Goal: Task Accomplishment & Management: Manage account settings

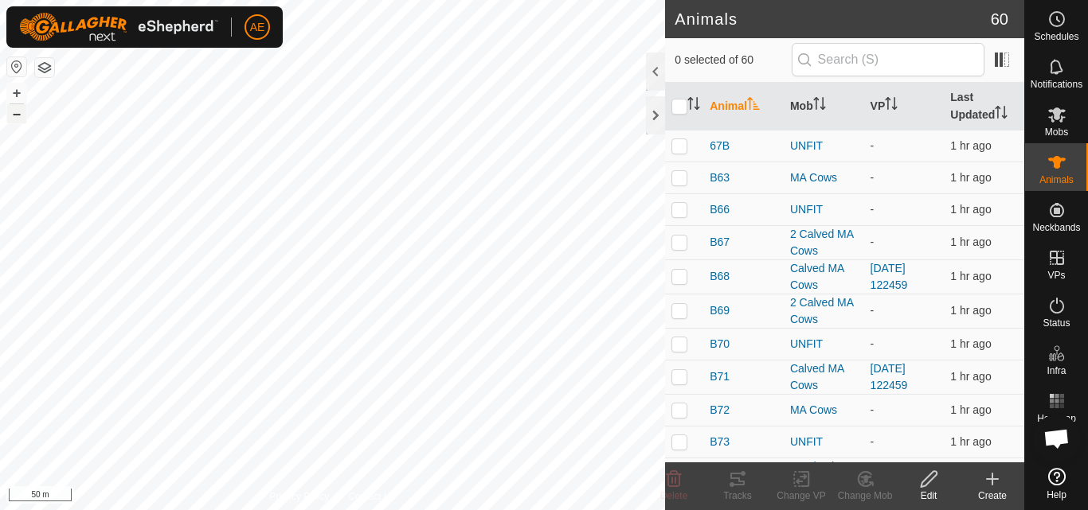
click at [16, 117] on button "–" at bounding box center [16, 113] width 19 height 19
checkbox input "true"
click at [860, 490] on div "Change Mob" at bounding box center [865, 496] width 64 height 14
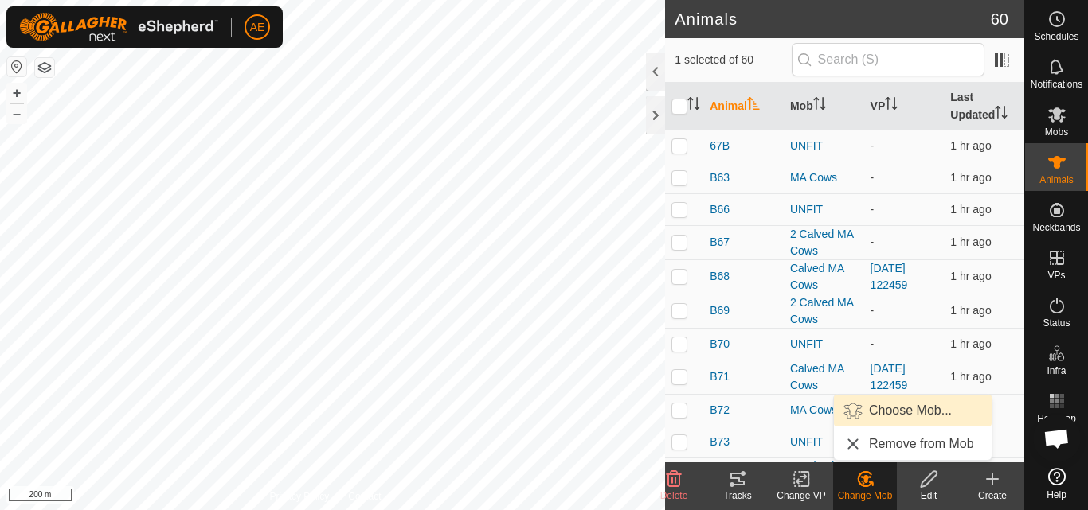
click at [888, 409] on link "Choose Mob..." at bounding box center [913, 411] width 158 height 32
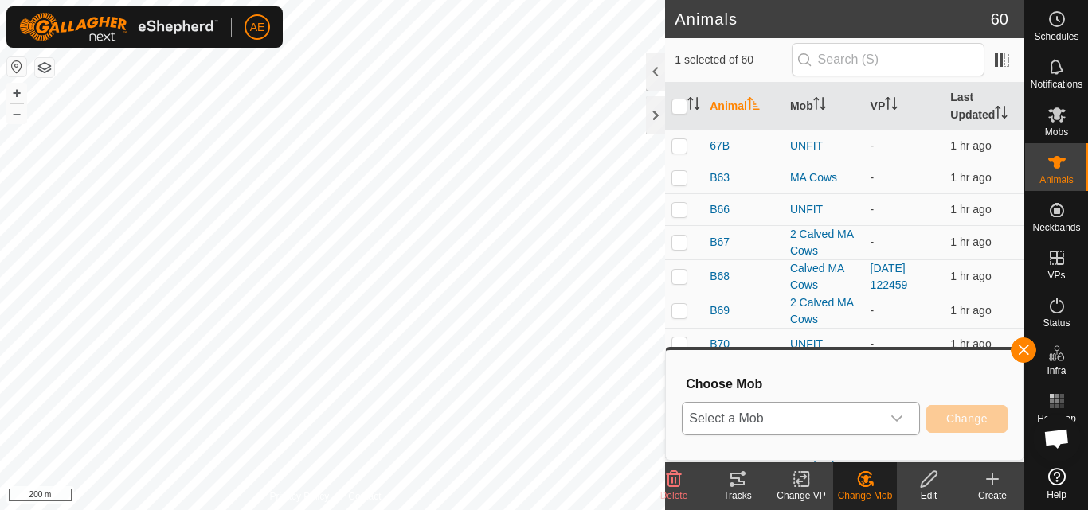
click at [893, 420] on icon "dropdown trigger" at bounding box center [896, 418] width 13 height 13
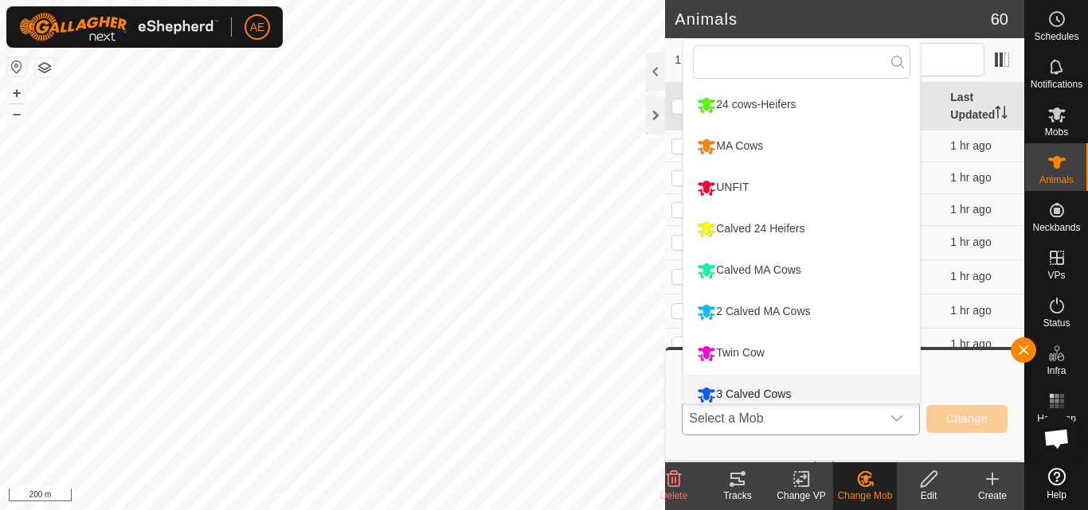
scroll to position [11, 0]
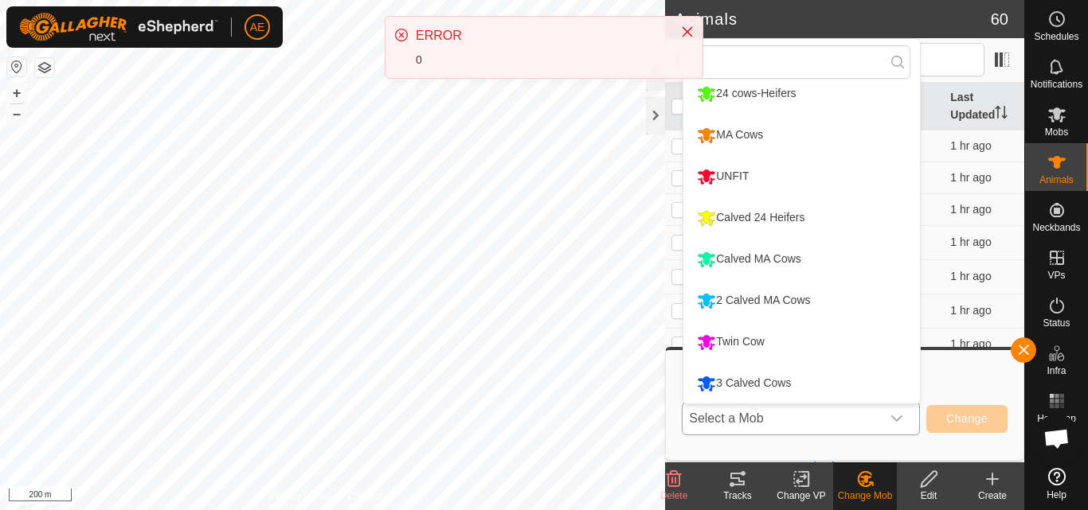
click at [797, 388] on li "3 Calved Cows" at bounding box center [801, 384] width 237 height 40
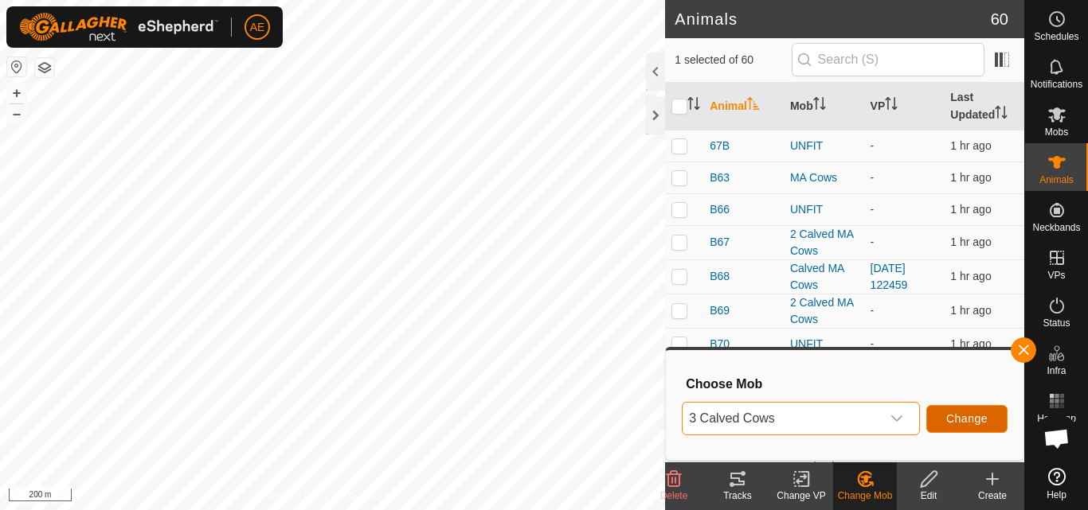
click at [985, 423] on span "Change" at bounding box center [966, 418] width 41 height 13
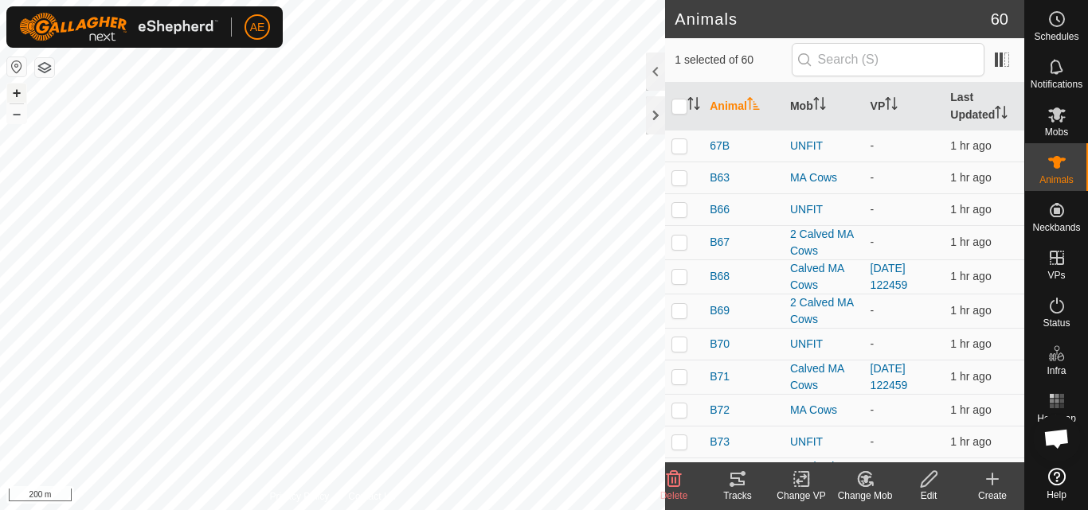
click at [13, 85] on button "+" at bounding box center [16, 93] width 19 height 19
click at [14, 90] on button "+" at bounding box center [16, 93] width 19 height 19
checkbox input "true"
checkbox input "false"
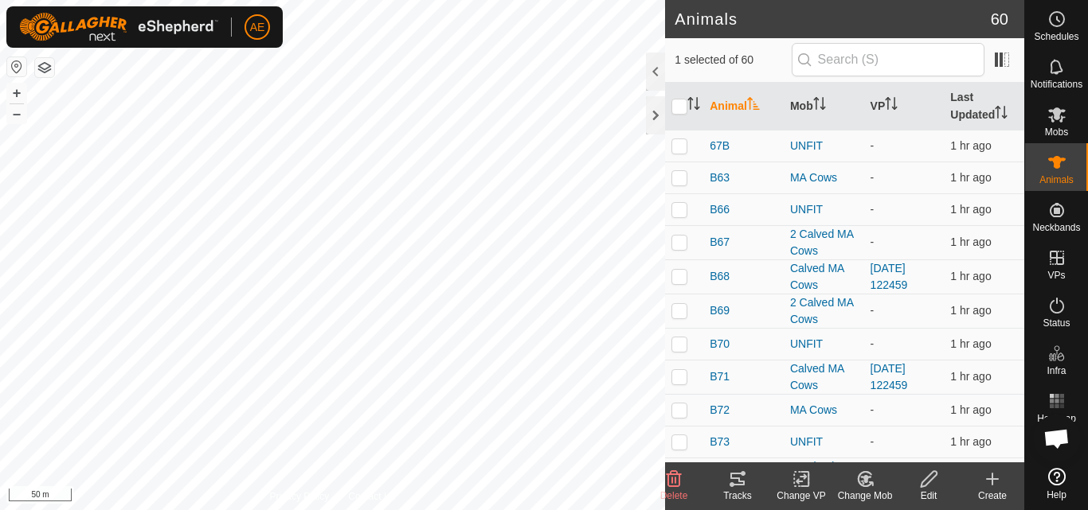
click at [869, 488] on icon at bounding box center [865, 479] width 20 height 19
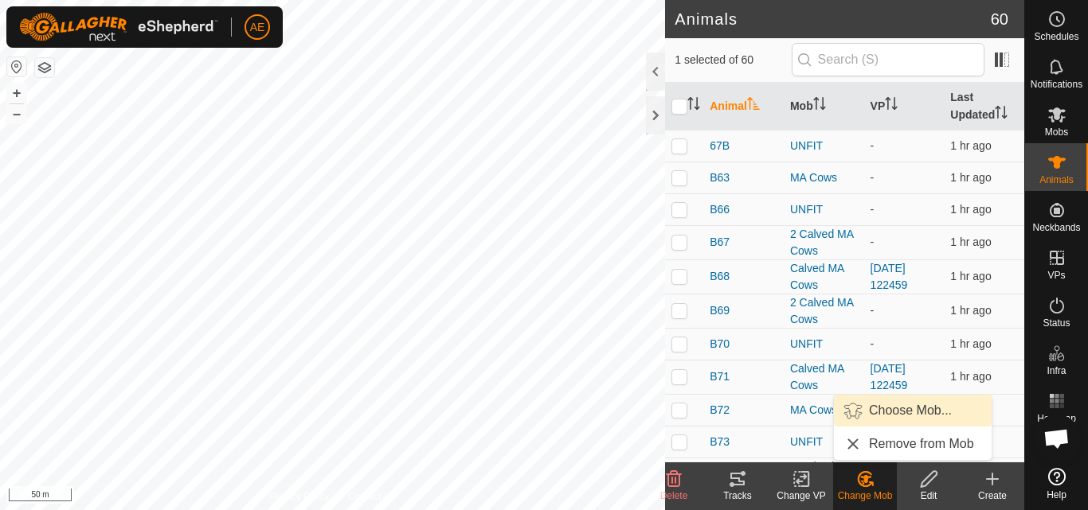
click at [889, 413] on link "Choose Mob..." at bounding box center [913, 411] width 158 height 32
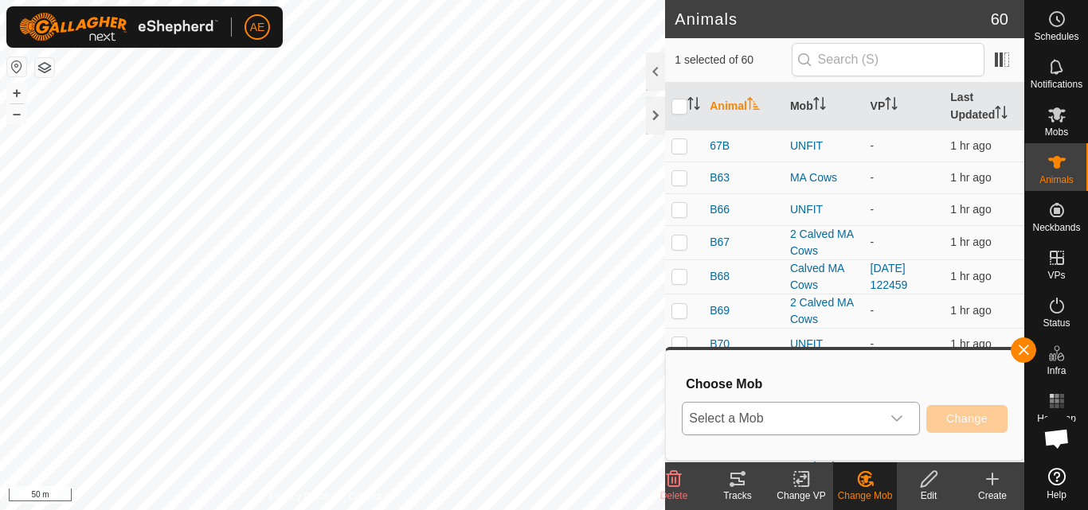
click at [898, 421] on icon "dropdown trigger" at bounding box center [896, 418] width 13 height 13
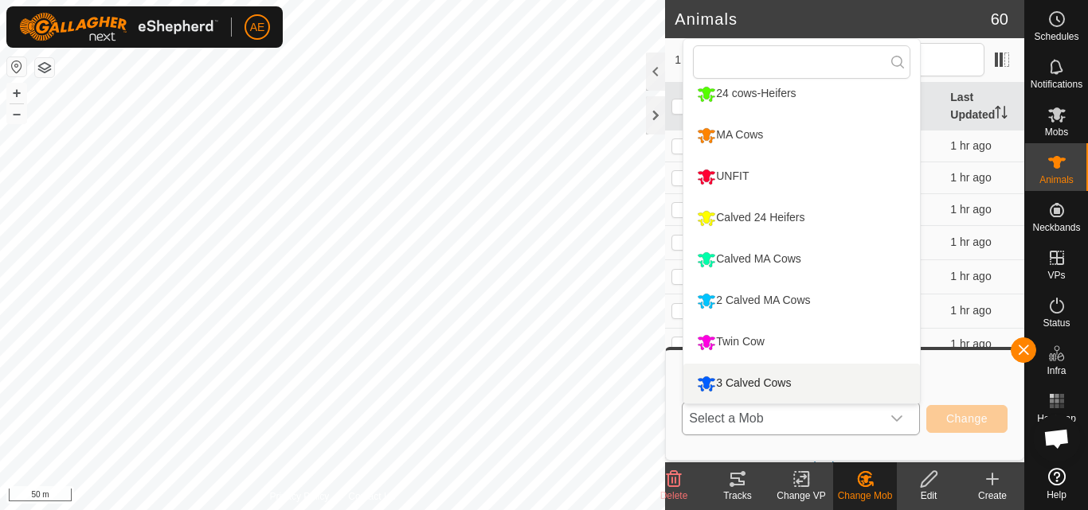
click at [826, 386] on li "3 Calved Cows" at bounding box center [801, 384] width 237 height 40
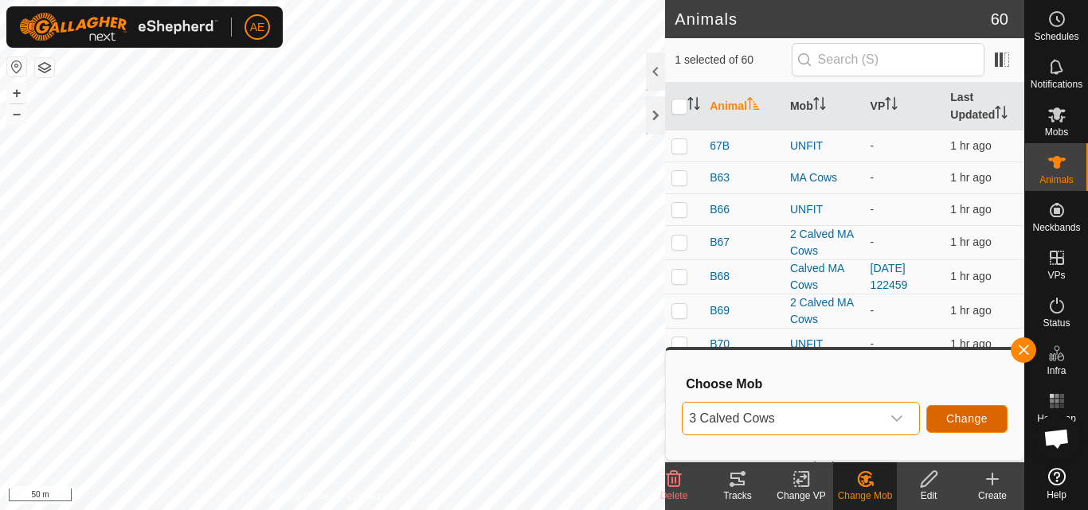
click at [971, 419] on span "Change" at bounding box center [966, 418] width 41 height 13
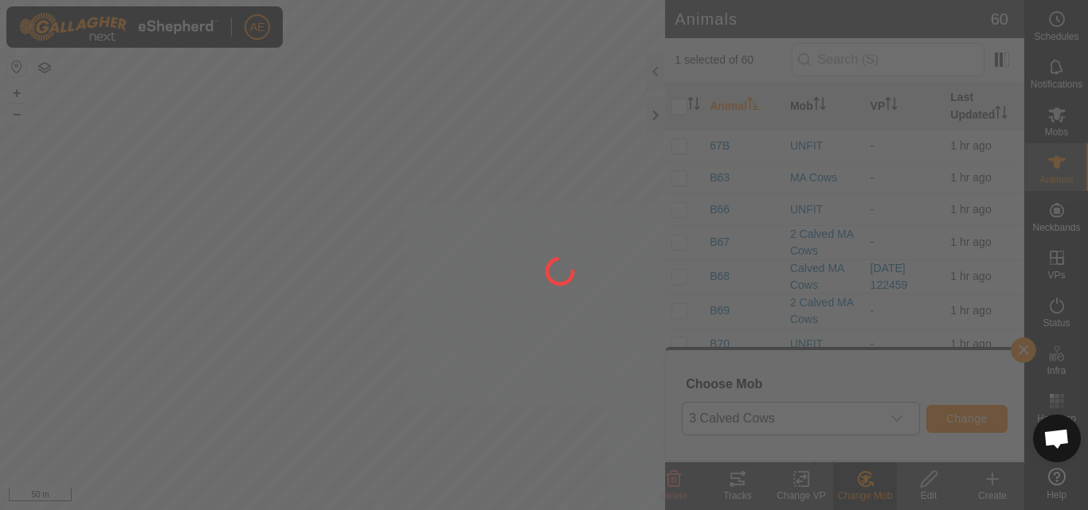
checkbox input "false"
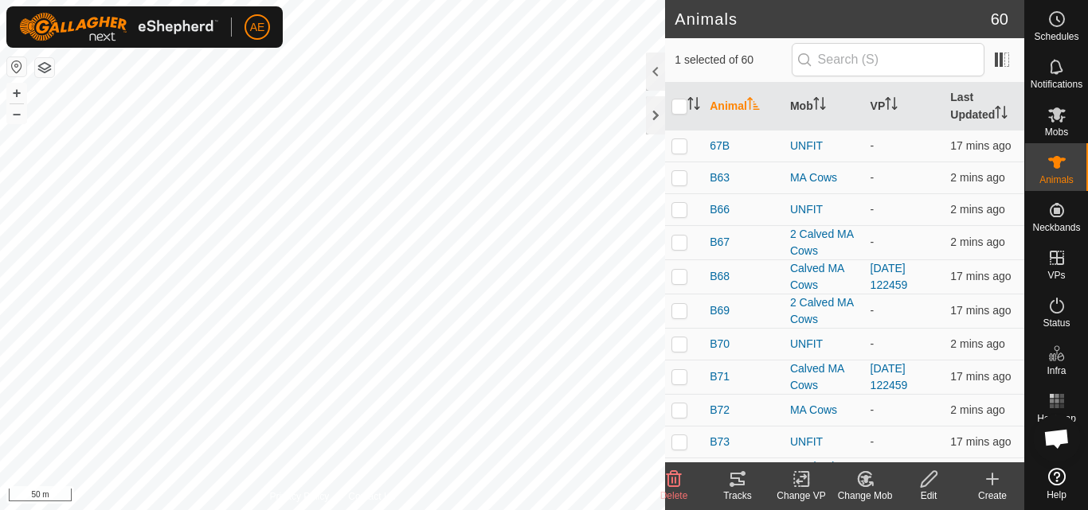
click at [866, 483] on icon at bounding box center [865, 479] width 20 height 19
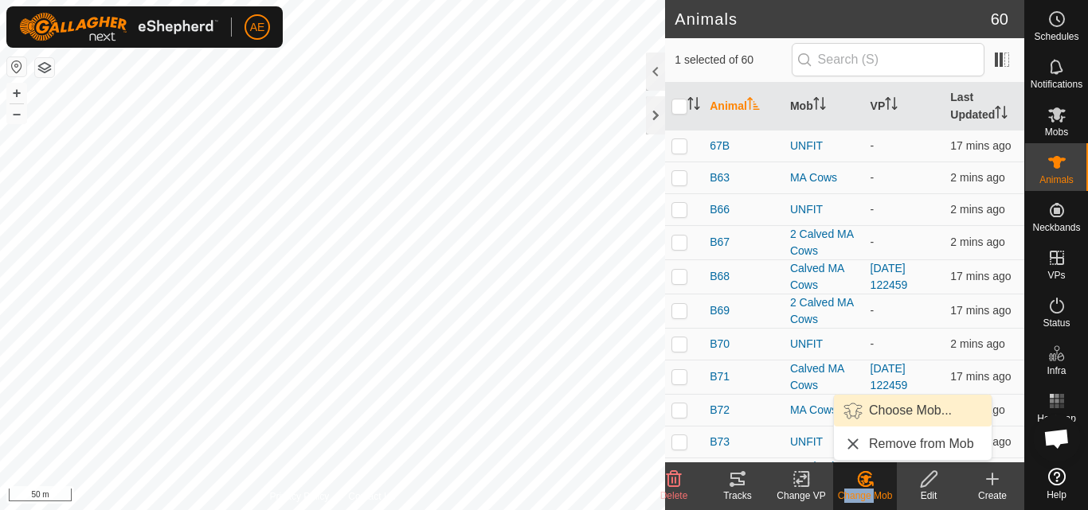
click at [885, 403] on link "Choose Mob..." at bounding box center [913, 411] width 158 height 32
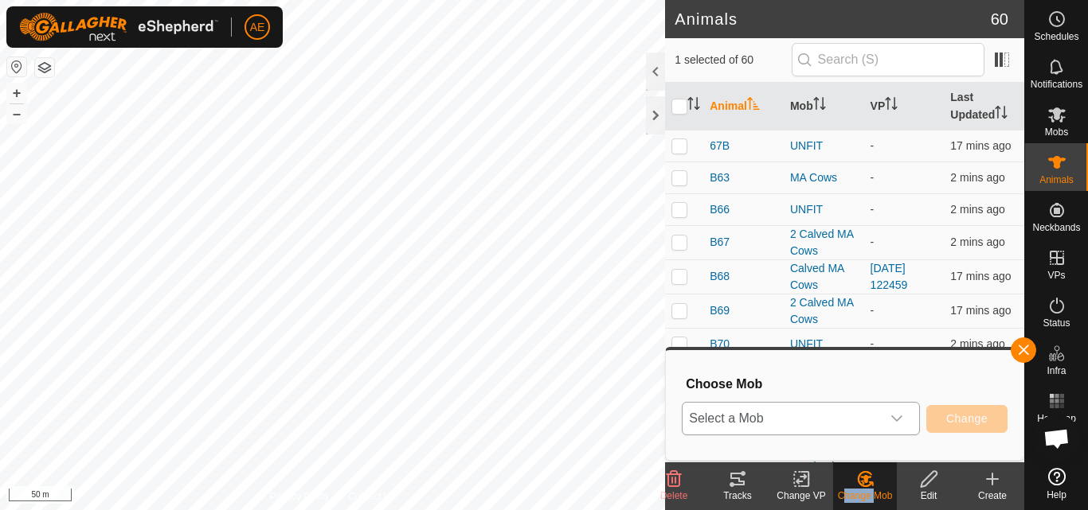
click at [897, 419] on icon "dropdown trigger" at bounding box center [896, 418] width 13 height 13
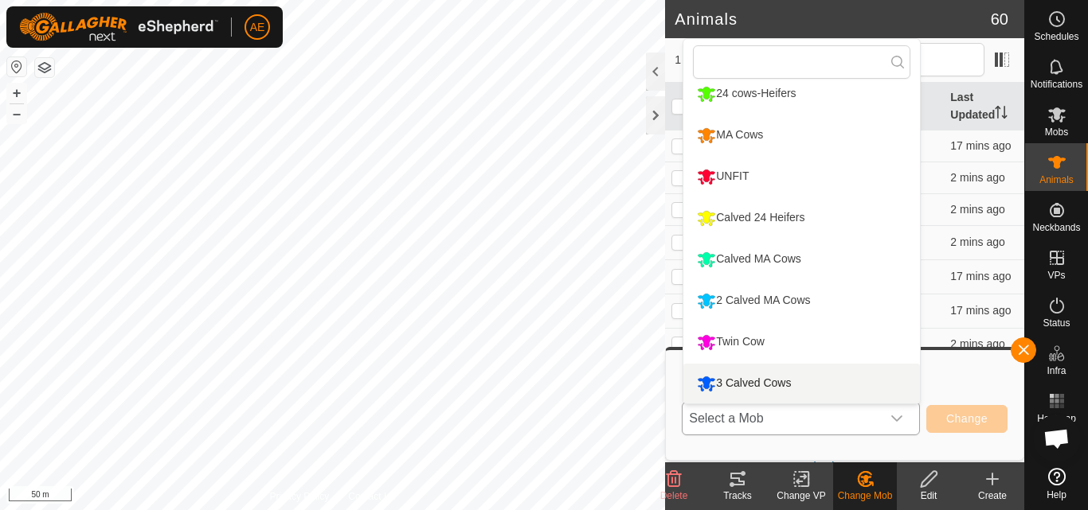
click at [843, 377] on li "3 Calved Cows" at bounding box center [801, 384] width 237 height 40
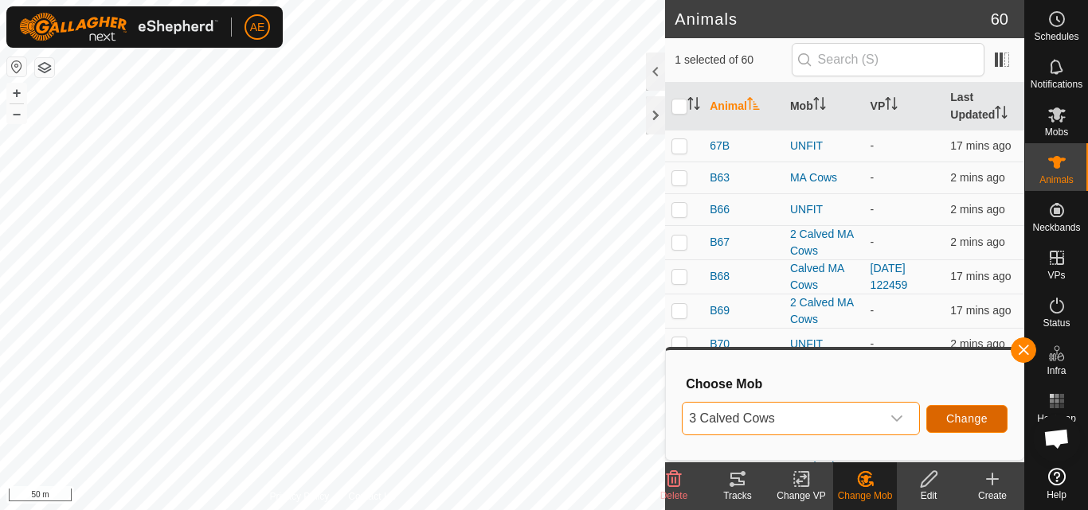
click at [981, 423] on span "Change" at bounding box center [966, 418] width 41 height 13
checkbox input "false"
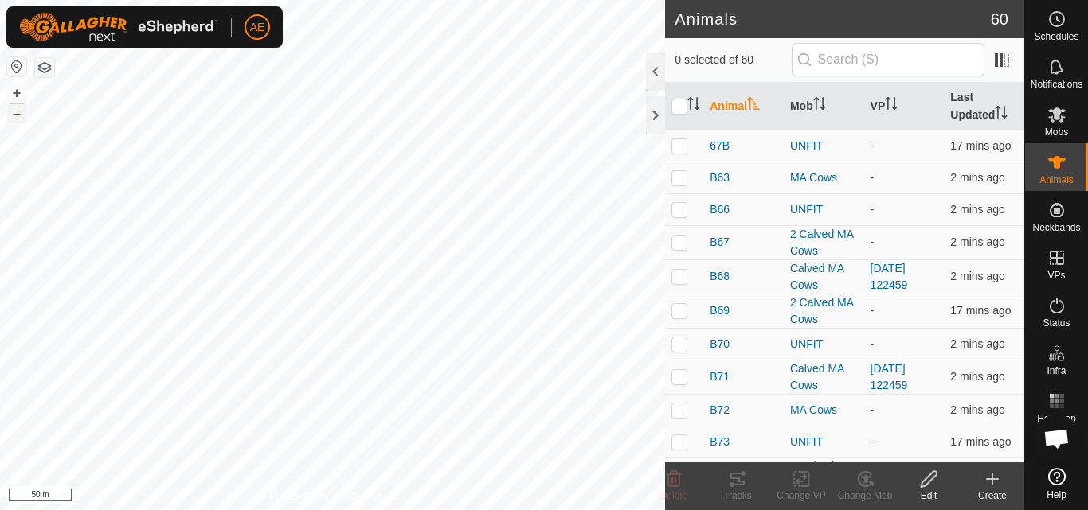
click at [16, 118] on button "–" at bounding box center [16, 113] width 19 height 19
click at [651, 119] on div at bounding box center [655, 115] width 19 height 38
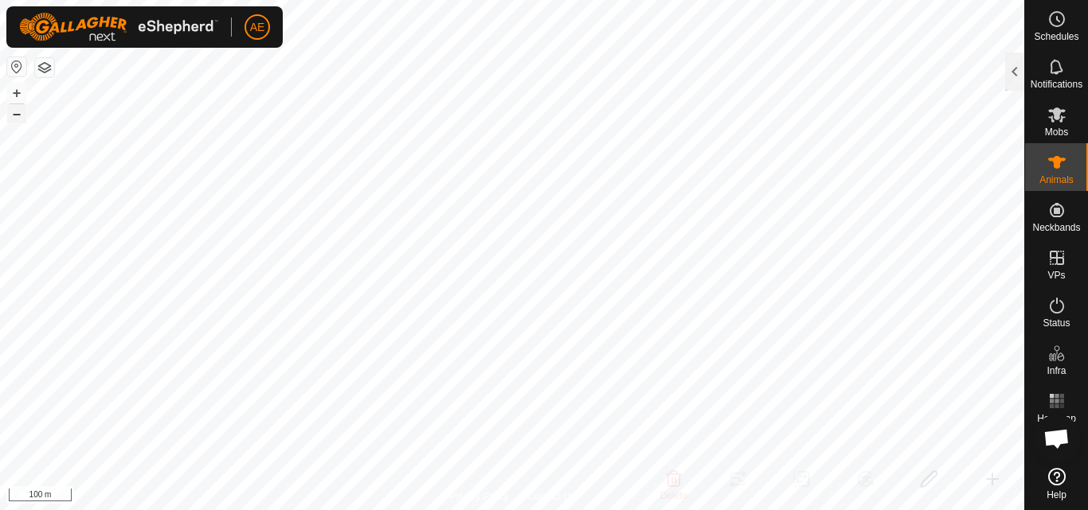
click at [14, 115] on button "–" at bounding box center [16, 113] width 19 height 19
click at [1062, 128] on span "Mobs" at bounding box center [1056, 132] width 23 height 10
click at [1011, 82] on div at bounding box center [1014, 72] width 19 height 38
